Goal: Task Accomplishment & Management: Use online tool/utility

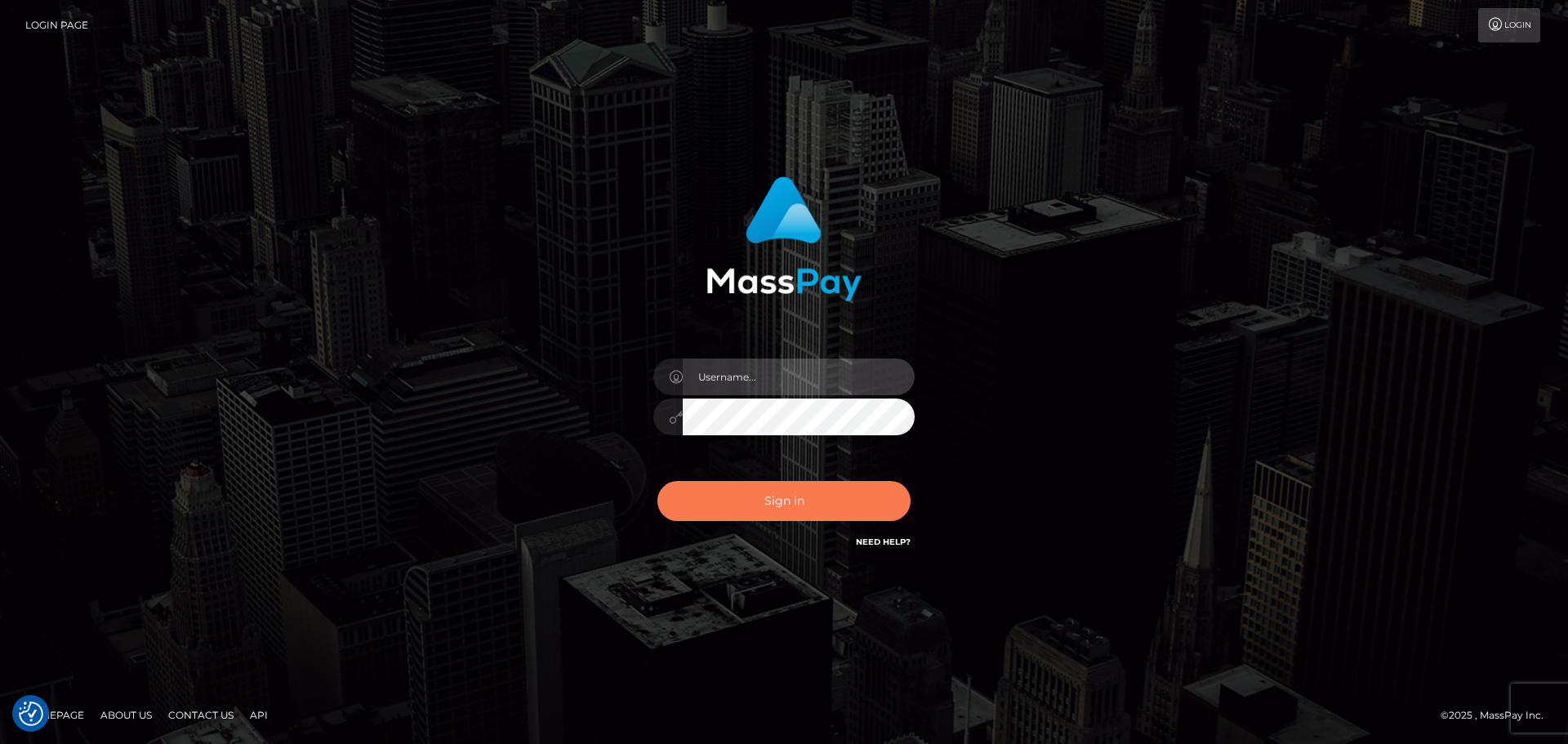
type input "hello.feetfinder"
click at [795, 509] on button "Sign in" at bounding box center [784, 502] width 253 height 40
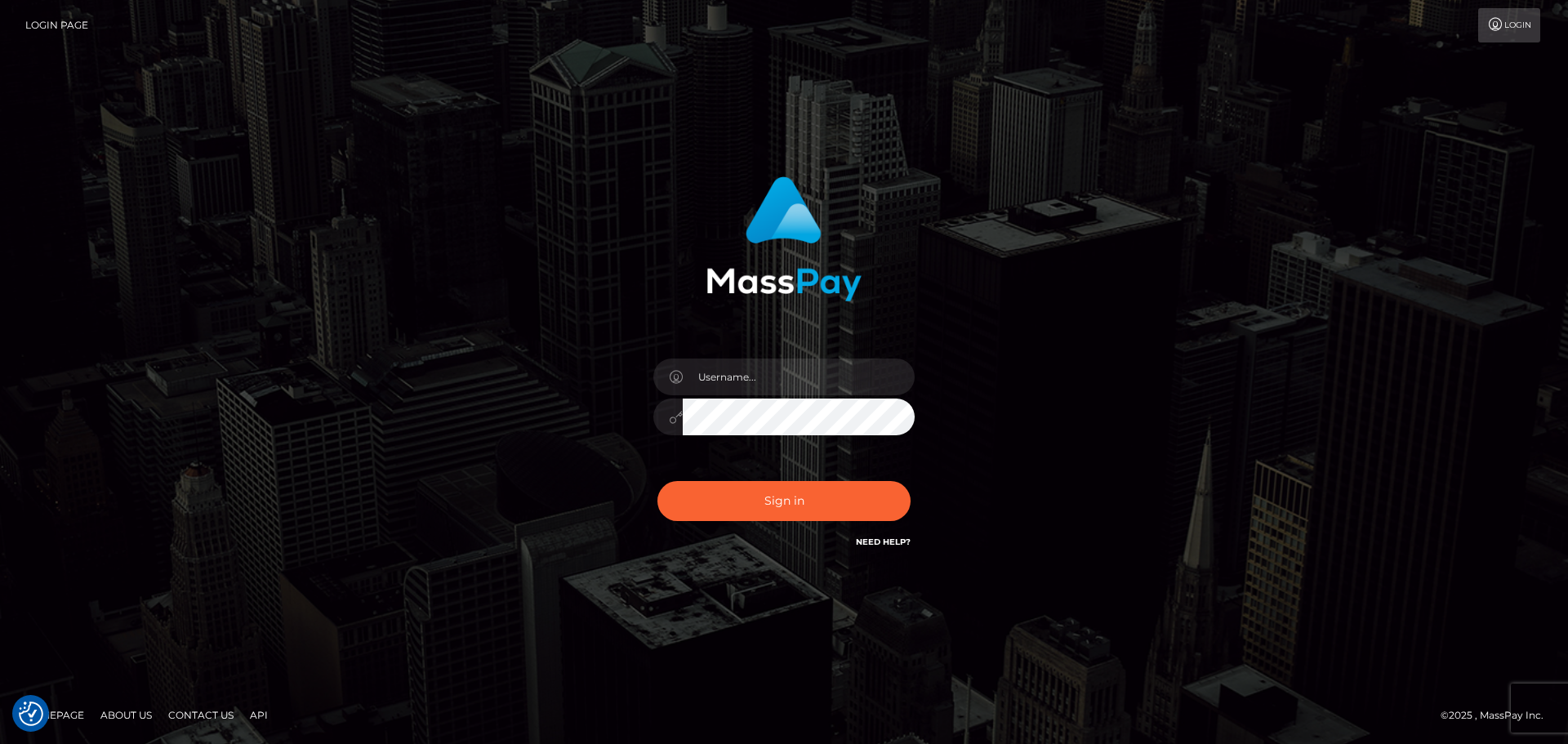
checkbox input "true"
type input "hello.feetfinder"
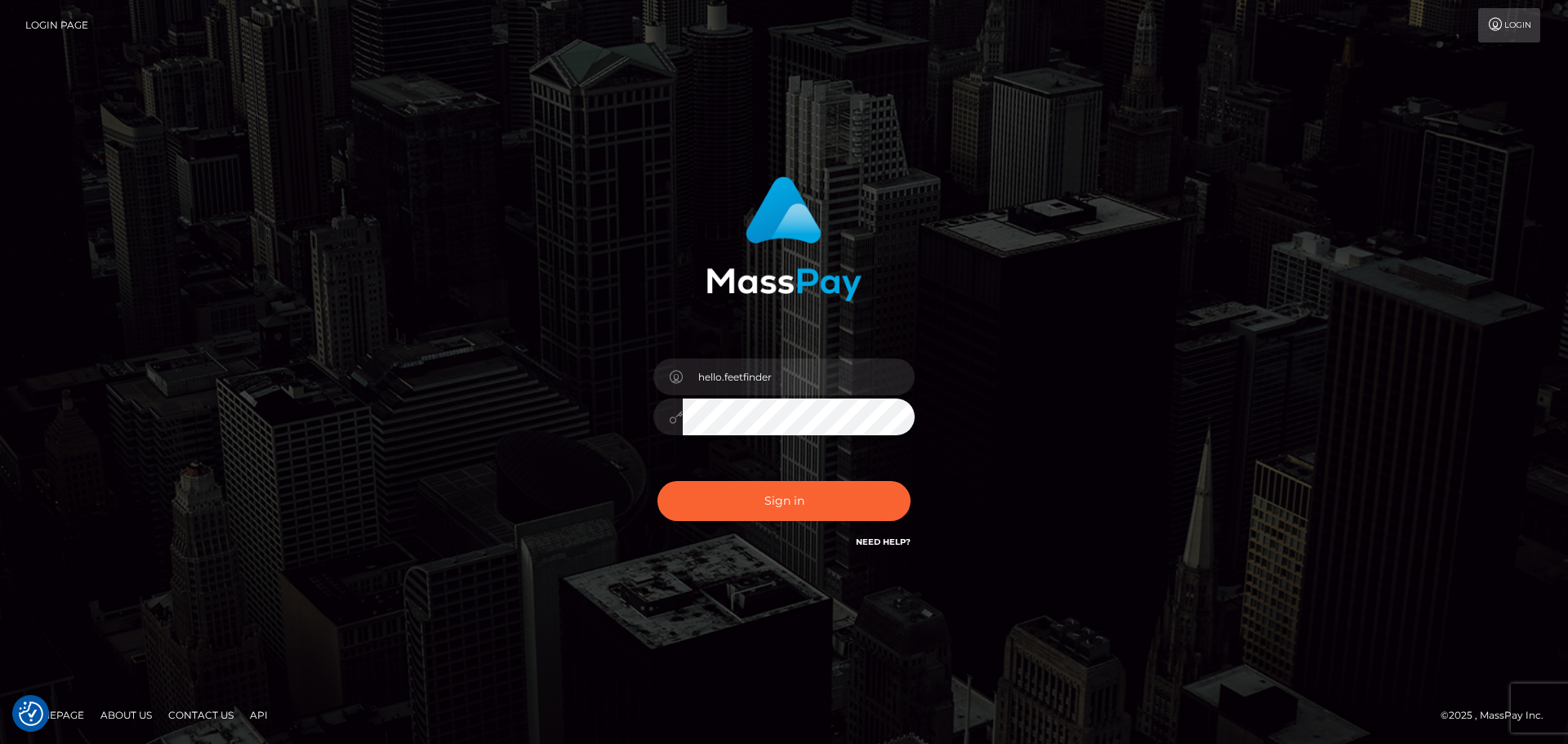
click at [804, 476] on div "Sign in Need Help?" at bounding box center [783, 508] width 285 height 73
click at [804, 508] on button "Sign in" at bounding box center [784, 502] width 253 height 40
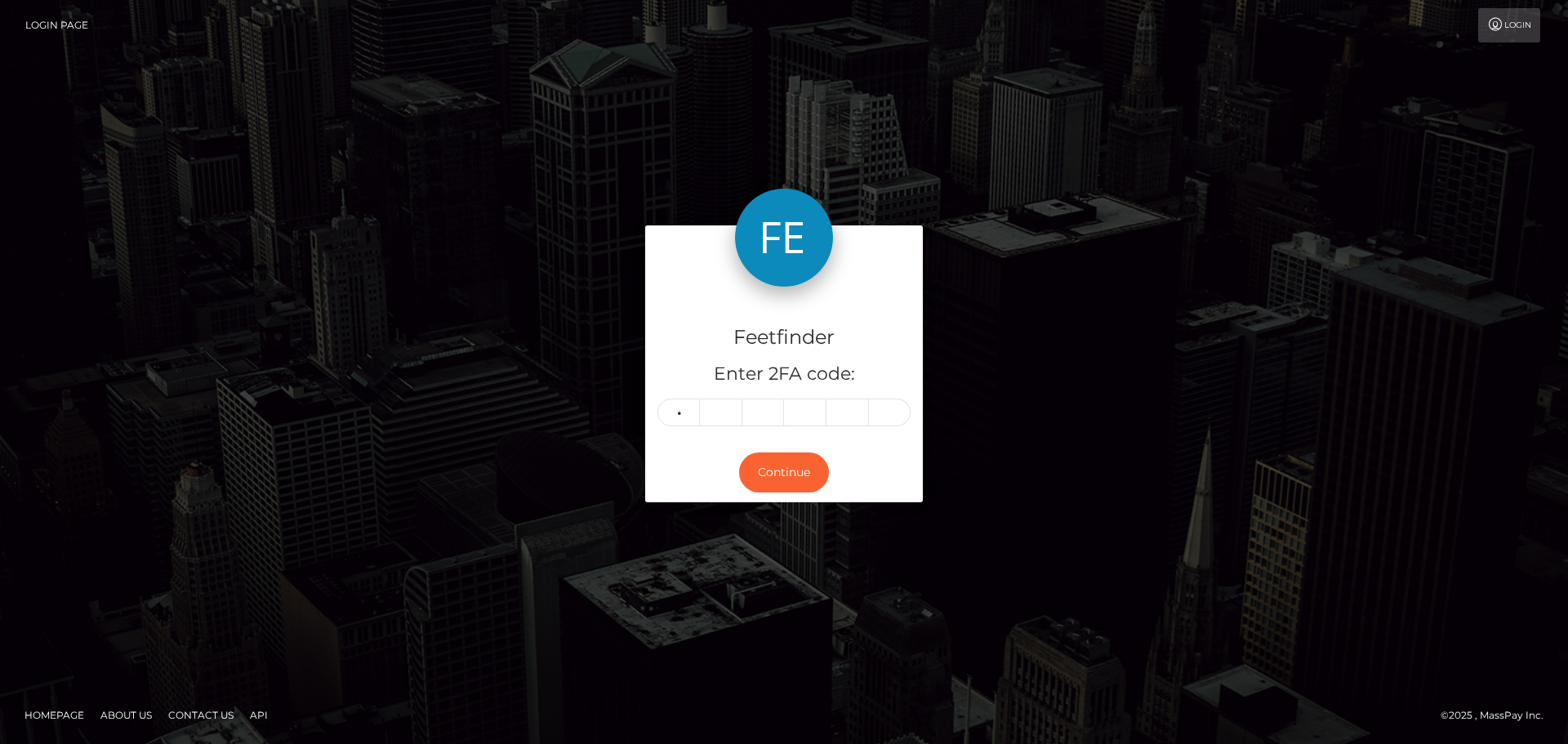
type input "6"
type input "5"
type input "7"
type input "2"
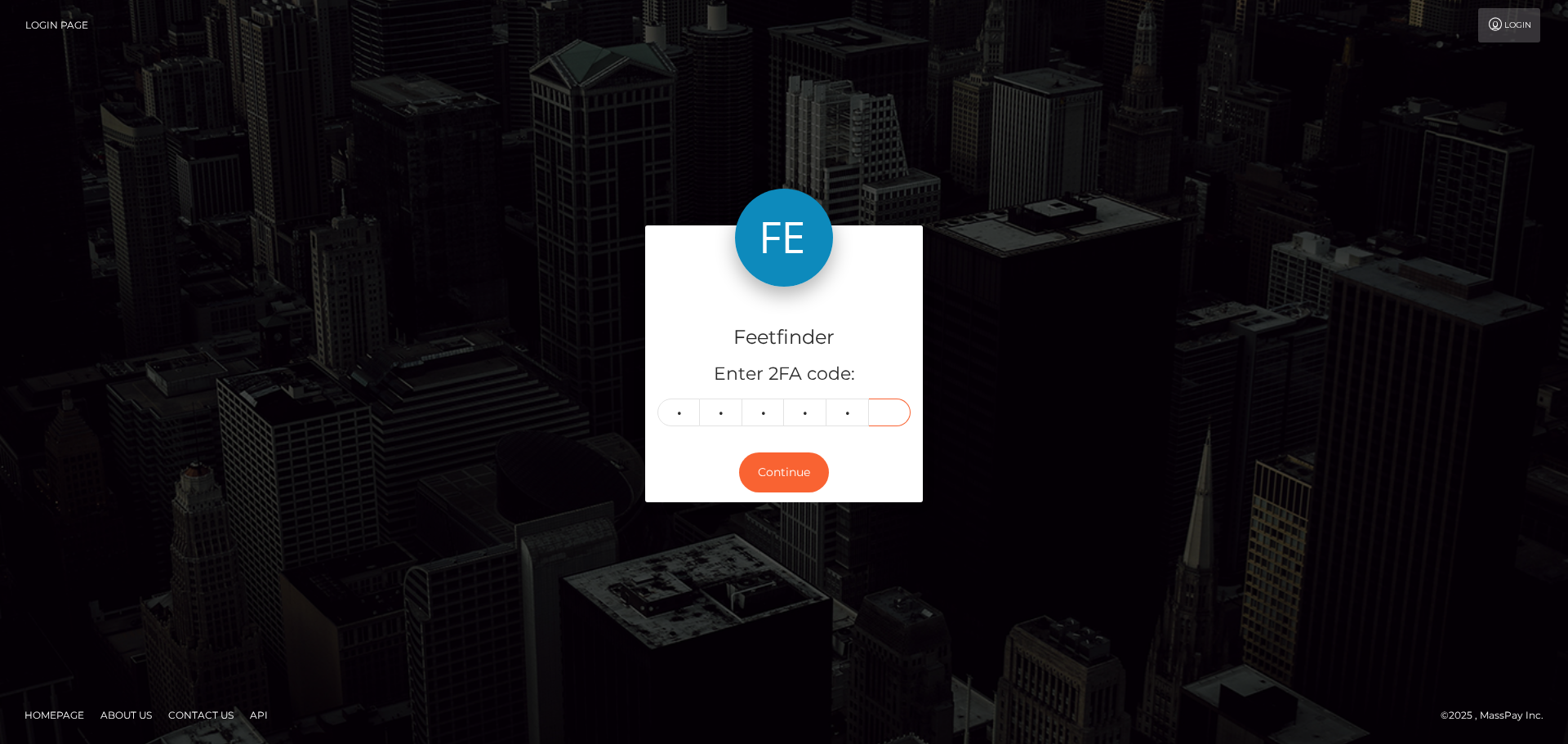
type input "0"
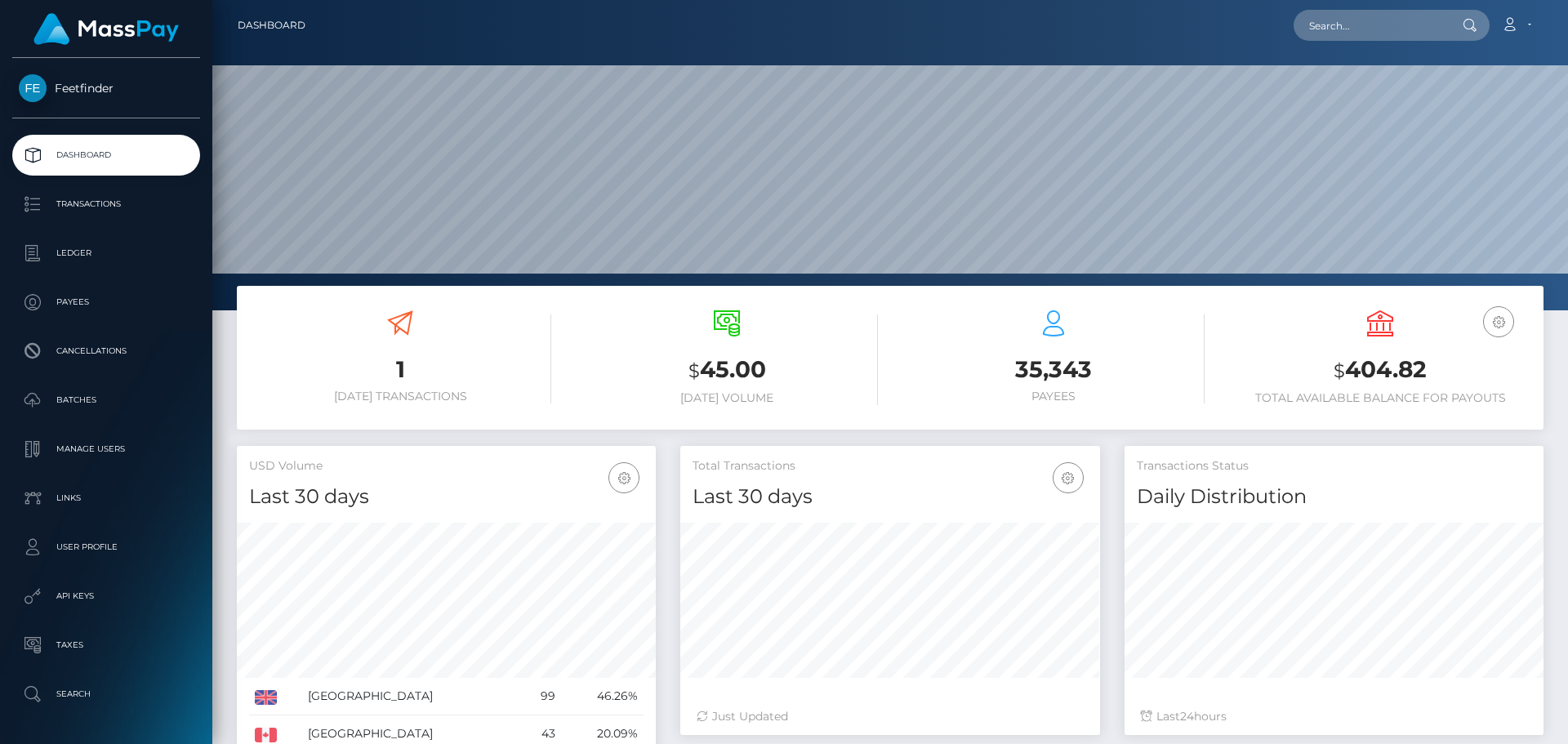
scroll to position [290, 420]
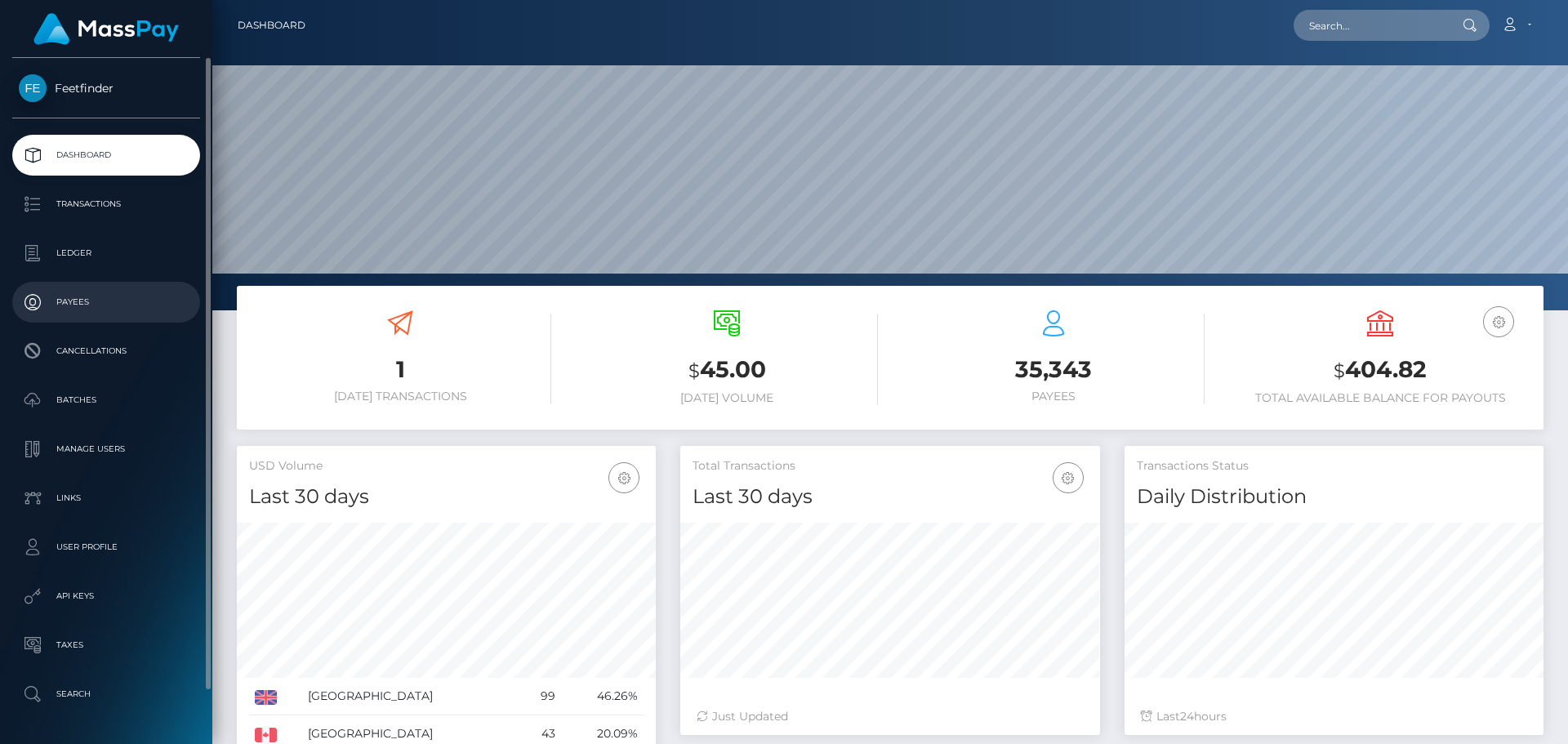
click at [59, 308] on p "Payees" at bounding box center [105, 302] width 175 height 25
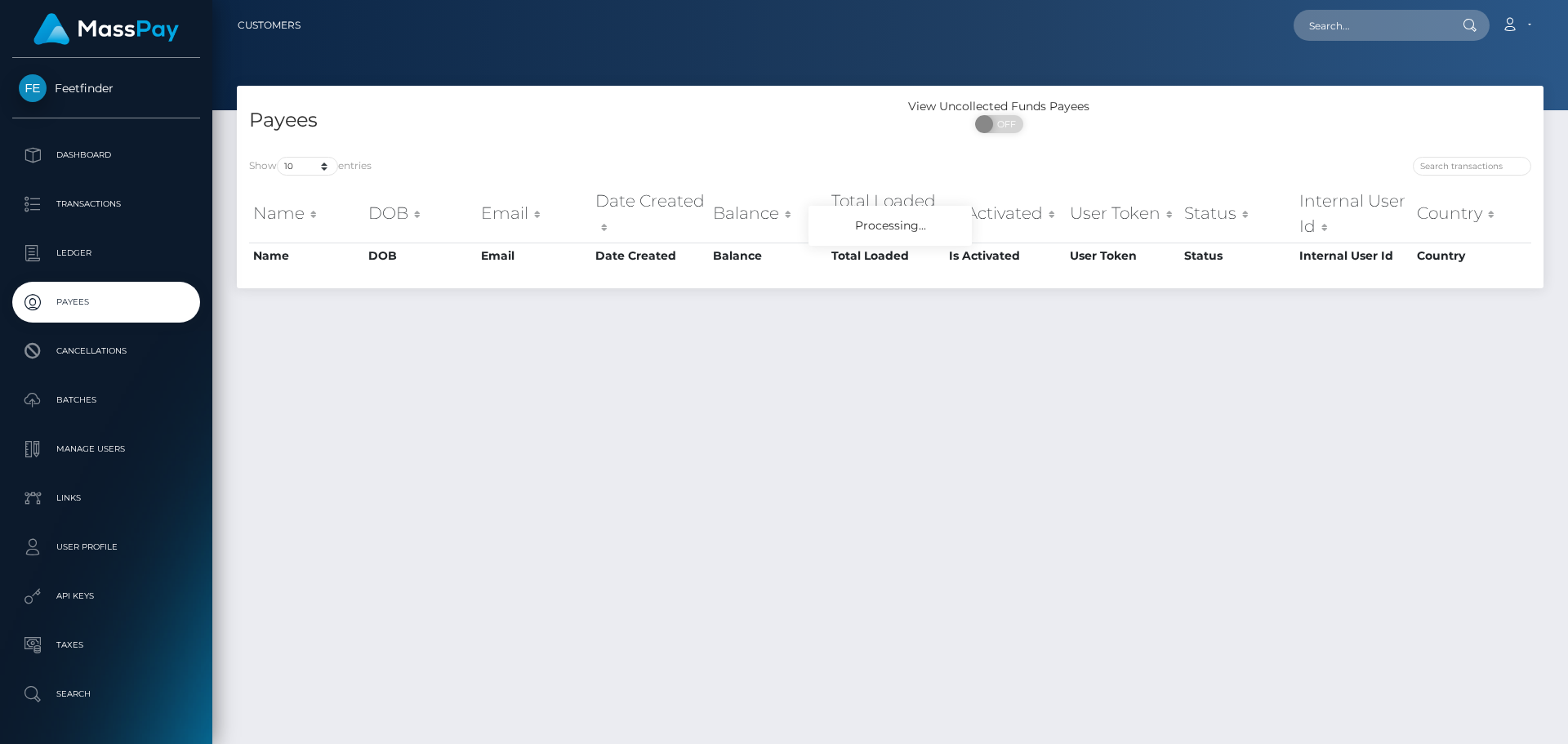
click at [1446, 148] on div "Show 10 25 50 100 250 entries Name DOB Email Date Created Balance Total Loaded …" at bounding box center [890, 217] width 1306 height 144
click at [1439, 169] on input "search" at bounding box center [1471, 166] width 119 height 18
paste input "2834c387-25a9-11f0-8906-06cab49e8a05"
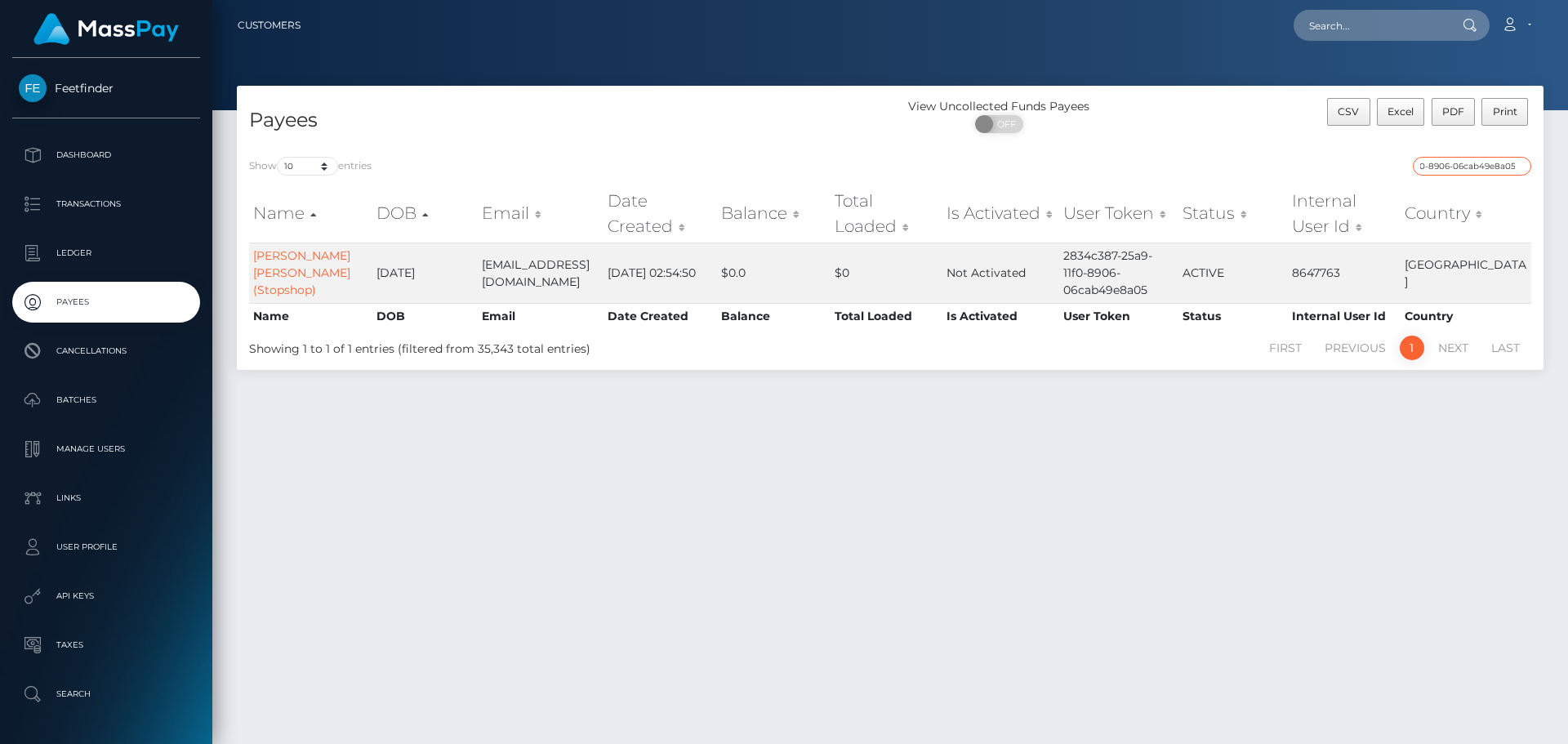
type input "2834c387-25a9-11f0-8906-06cab49e8a05"
